Goal: Complete application form

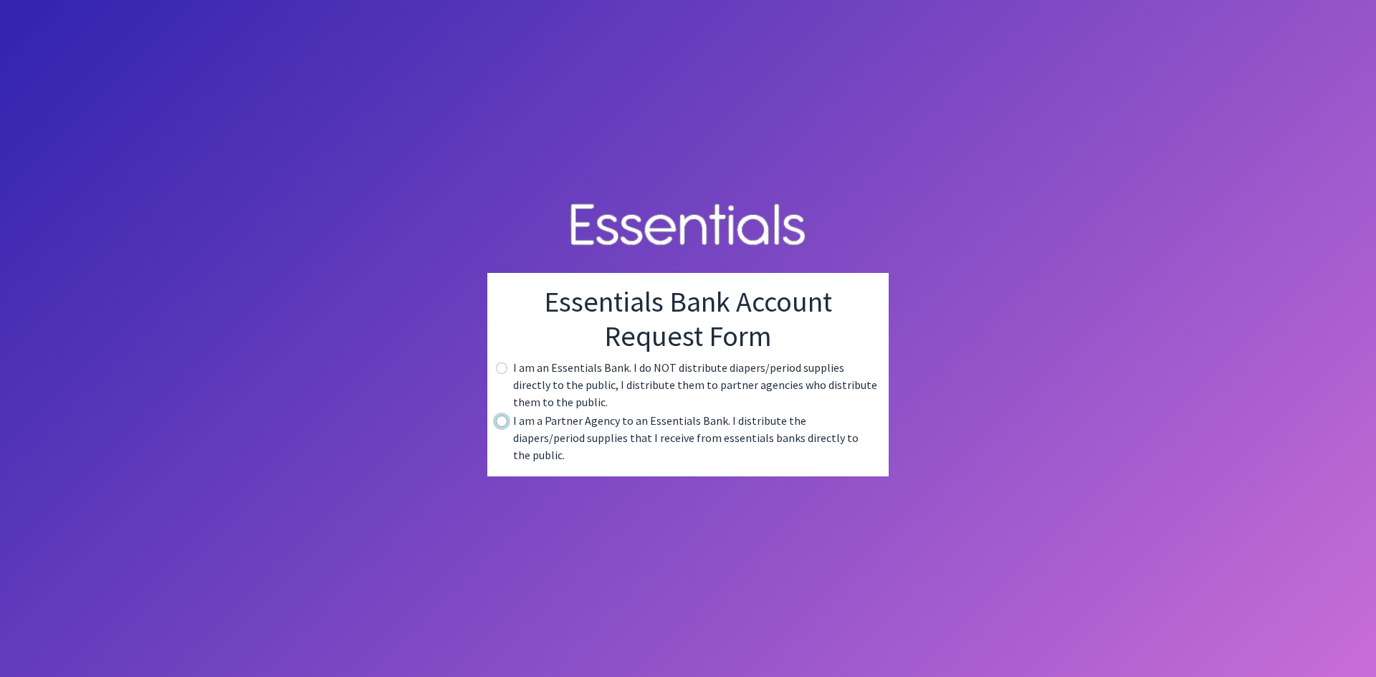
click at [502, 427] on input "radio" at bounding box center [501, 421] width 11 height 11
radio input "true"
click at [501, 424] on div "I am a Partner Agency to an Essentials Bank. I distribute the diapers/period su…" at bounding box center [688, 438] width 378 height 52
click at [502, 427] on input "radio" at bounding box center [501, 421] width 11 height 11
radio input "true"
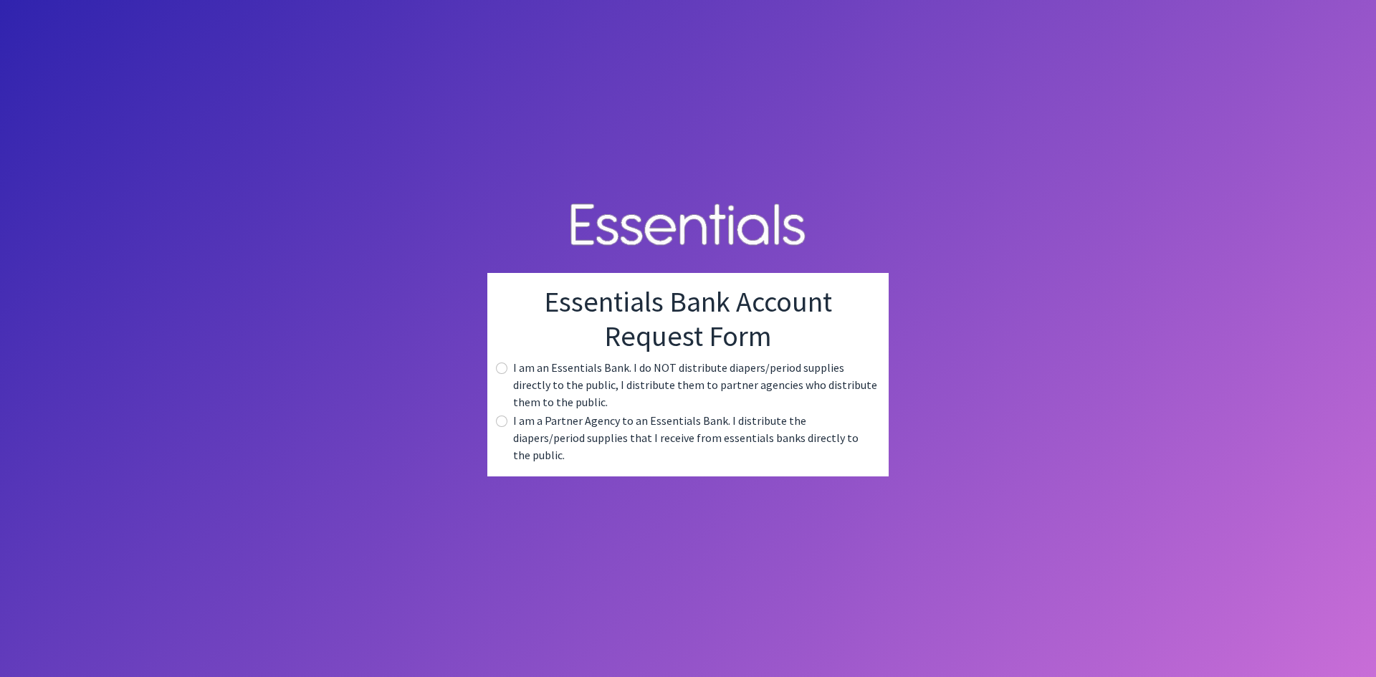
click at [495, 375] on div "Essentials Bank Account Request Form I am an Essentials Bank. I do NOT distribu…" at bounding box center [687, 375] width 401 height 204
click at [500, 374] on input "radio" at bounding box center [501, 368] width 11 height 11
radio input "true"
click at [501, 427] on input "radio" at bounding box center [501, 421] width 11 height 11
radio input "true"
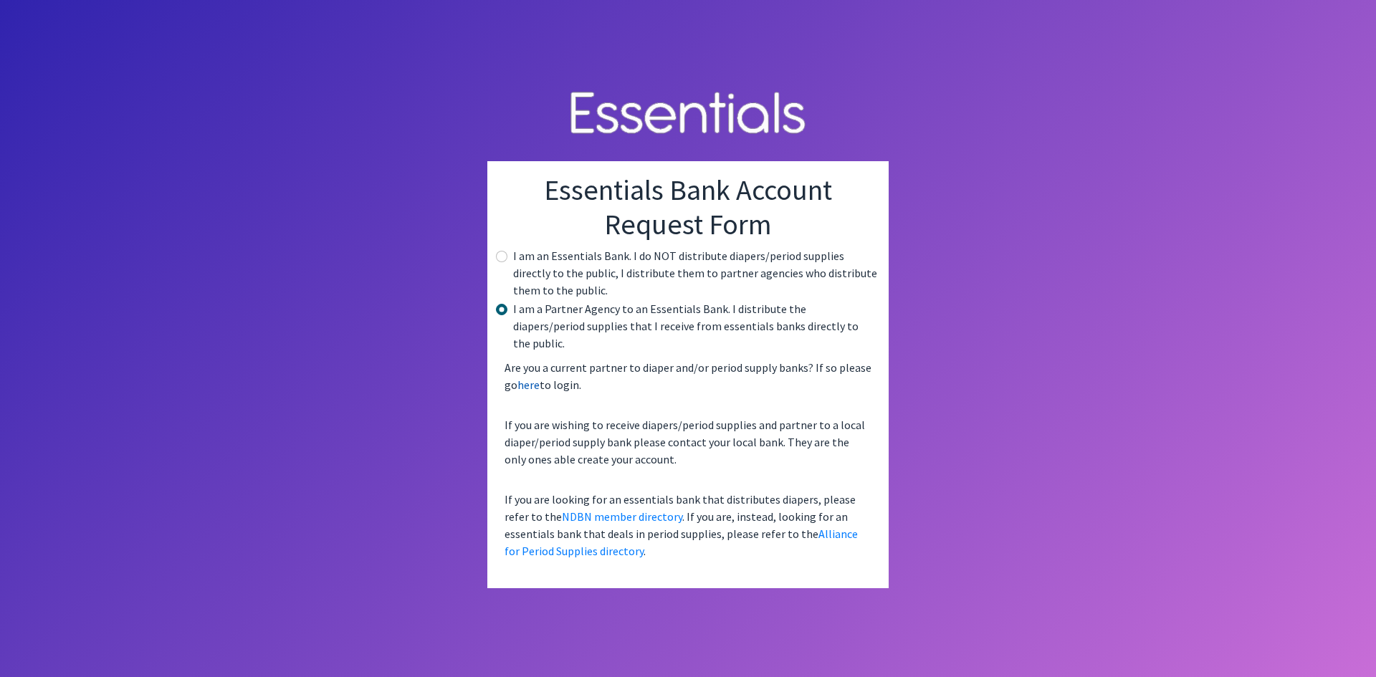
click at [524, 378] on link "here" at bounding box center [528, 385] width 22 height 14
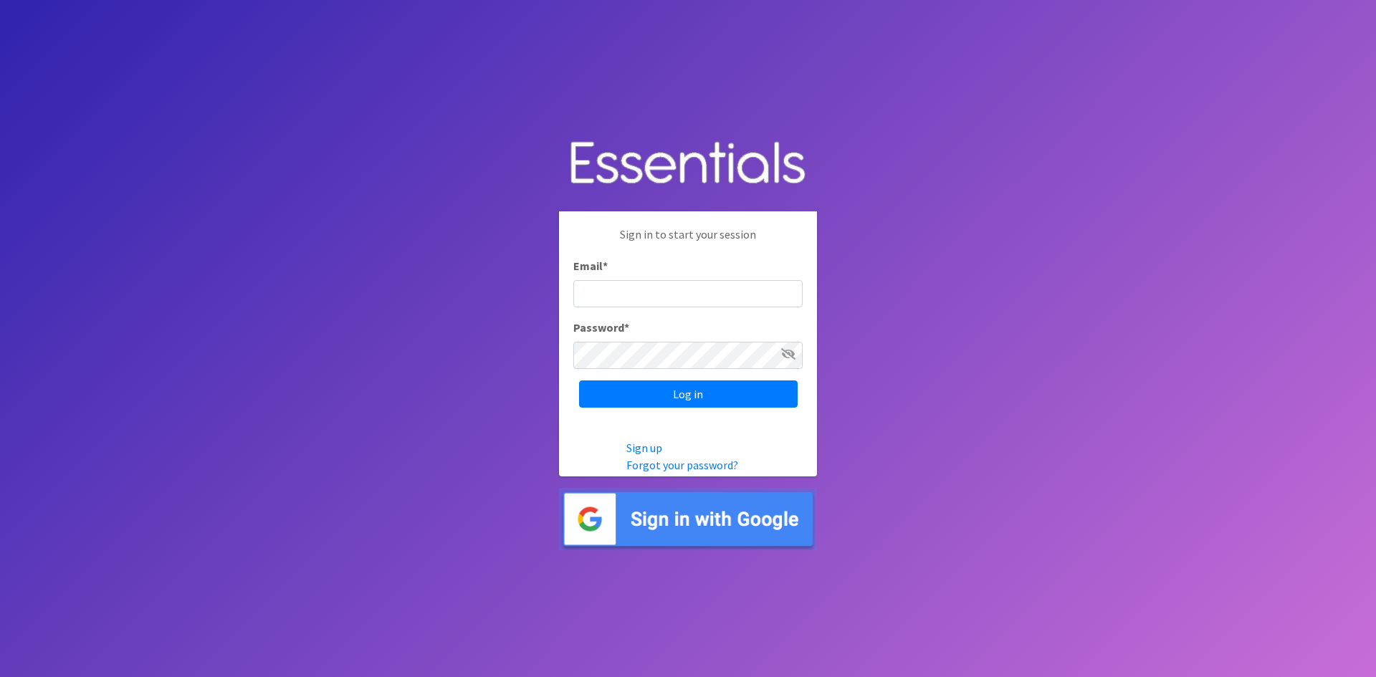
click at [635, 294] on input "Email *" at bounding box center [687, 293] width 229 height 27
type input "w"
type input "[EMAIL_ADDRESS][DOMAIN_NAME]"
click at [718, 519] on img at bounding box center [688, 519] width 258 height 62
